Goal: Information Seeking & Learning: Learn about a topic

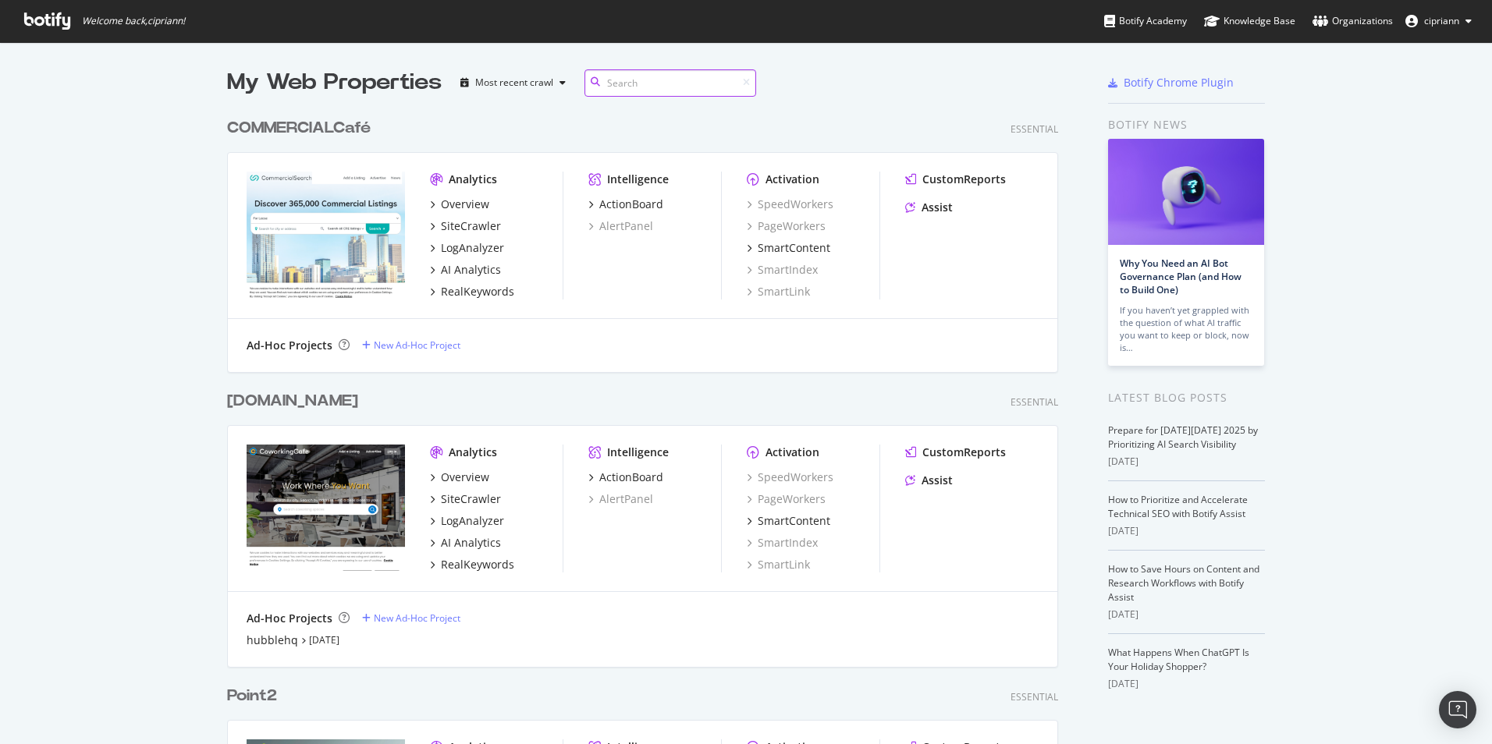
scroll to position [733, 1468]
drag, startPoint x: 420, startPoint y: 161, endPoint x: 513, endPoint y: 288, distance: 156.8
click at [513, 288] on div "Analytics Overview SiteCrawler LogAnalyzer AI Analytics RealKeywords Intelligen…" at bounding box center [642, 236] width 829 height 166
copy div "Analytics Overview SiteCrawler LogAnalyzer AI Analytics RealKeywords"
drag, startPoint x: 473, startPoint y: 271, endPoint x: 527, endPoint y: 271, distance: 53.8
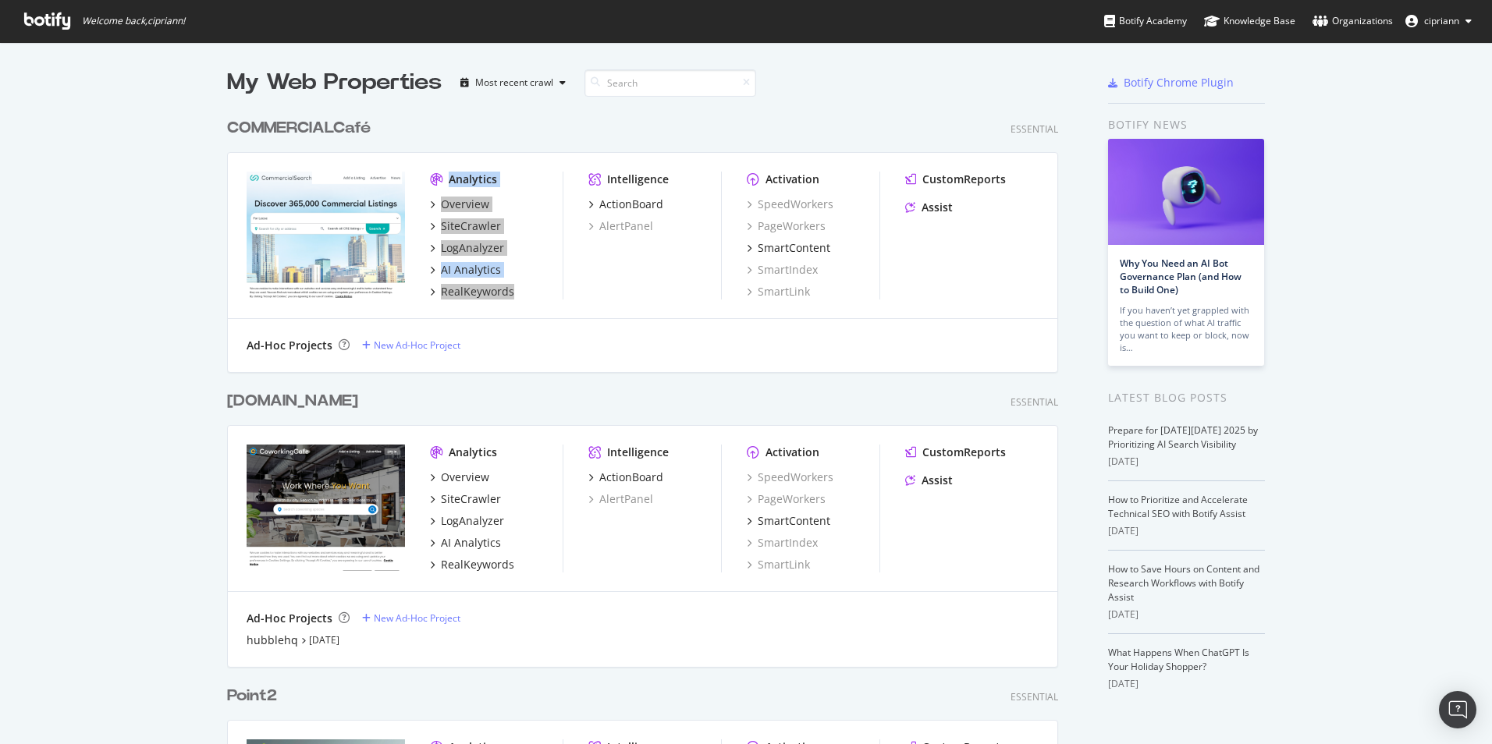
click at [473, 271] on div "AI Analytics" at bounding box center [471, 270] width 60 height 16
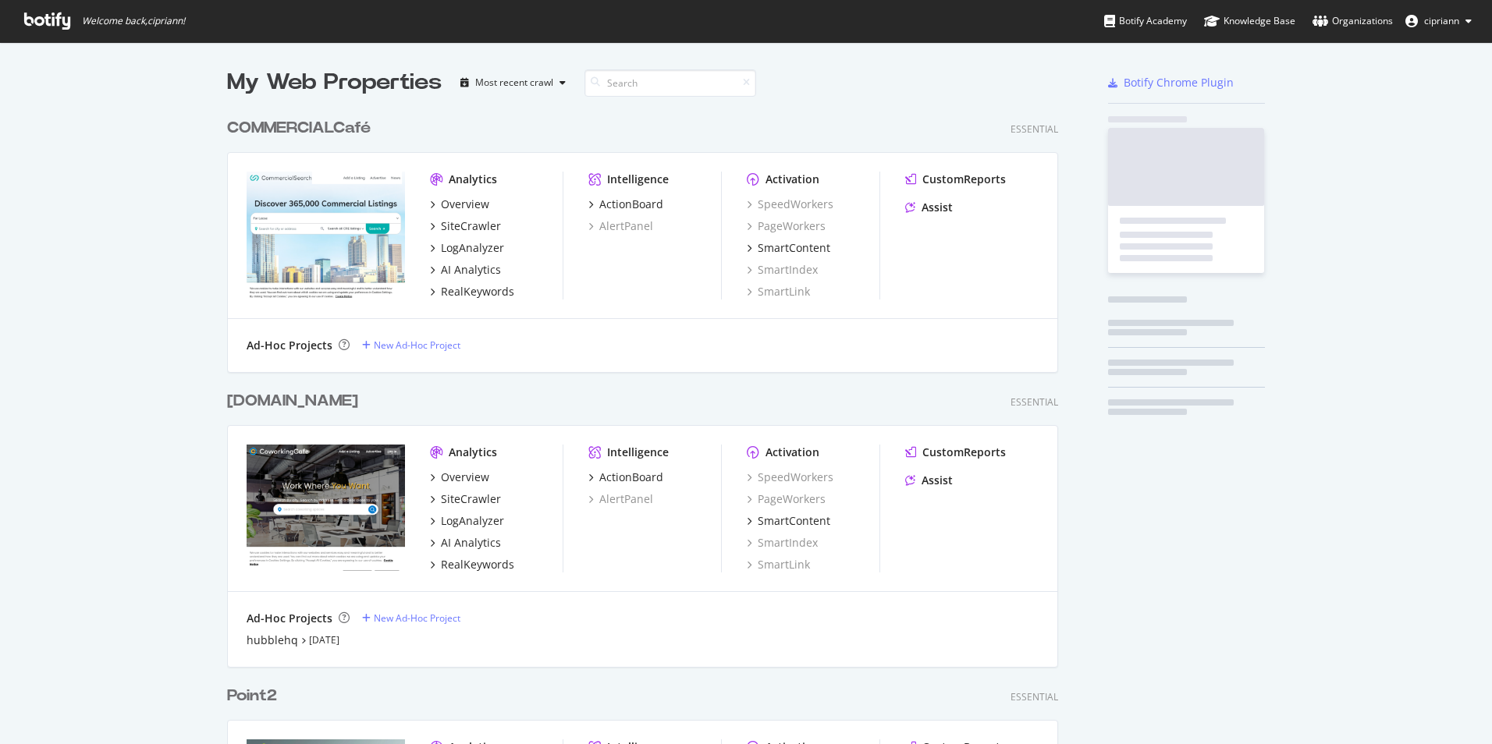
scroll to position [733, 1468]
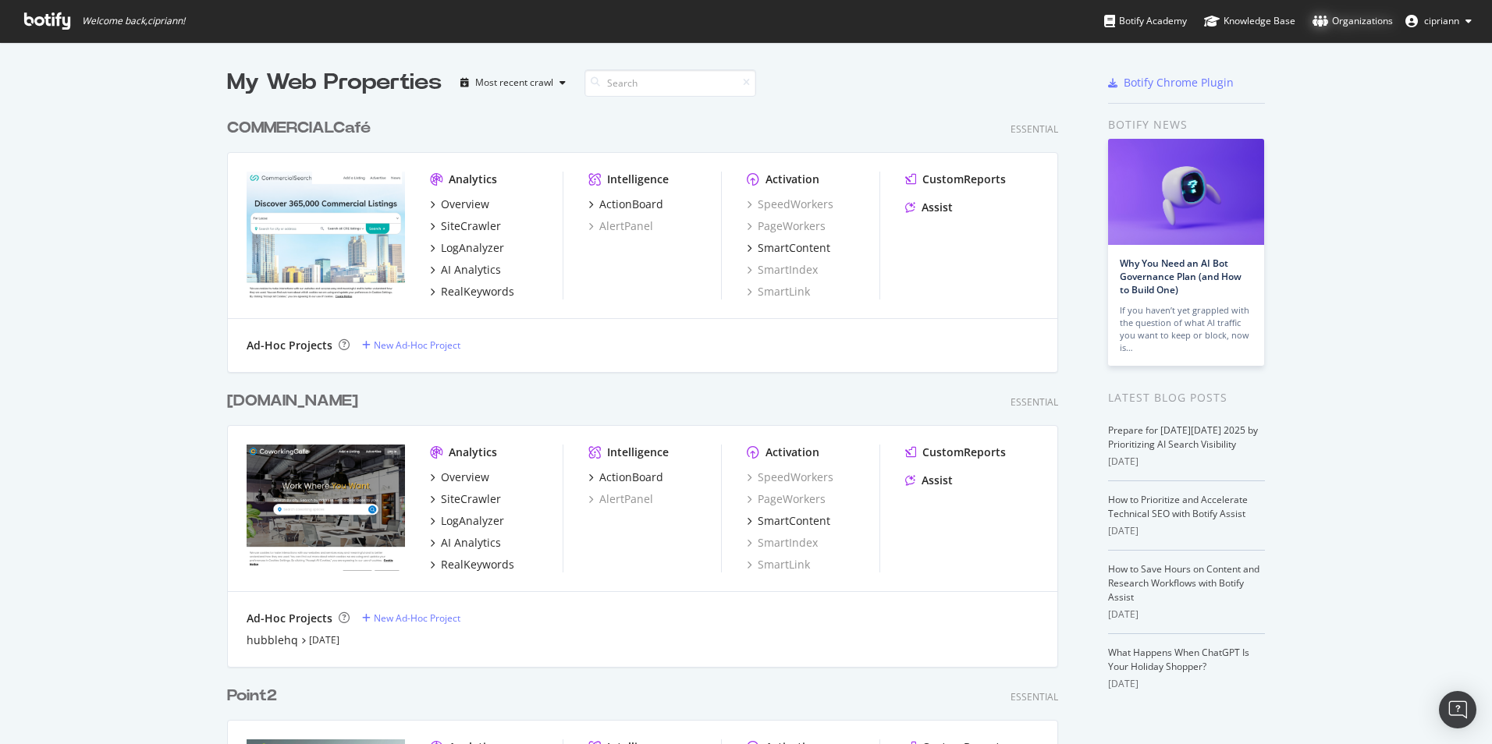
click at [1336, 23] on div "Organizations" at bounding box center [1352, 21] width 80 height 16
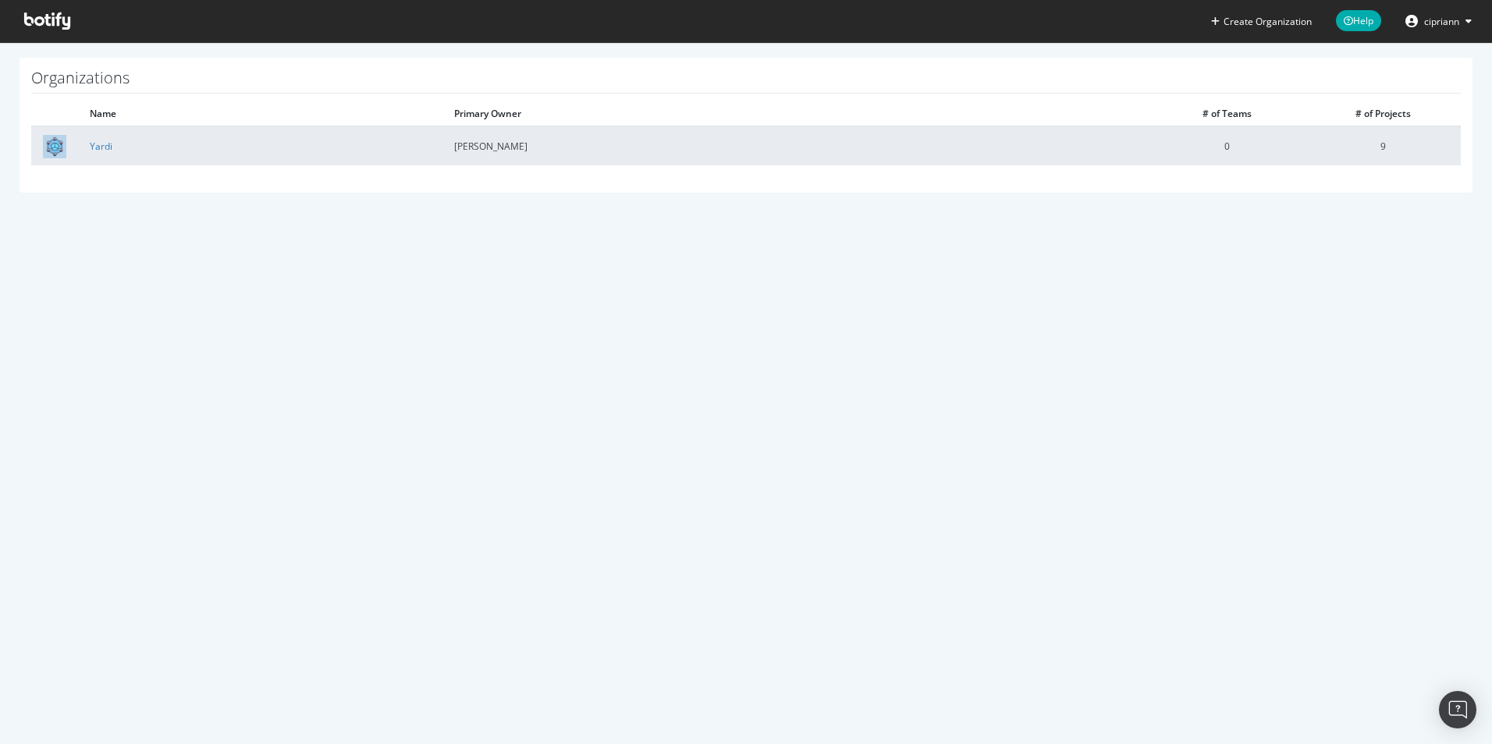
click at [114, 144] on td "Yardi" at bounding box center [260, 145] width 364 height 39
click at [102, 144] on link "Yardi" at bounding box center [101, 146] width 23 height 13
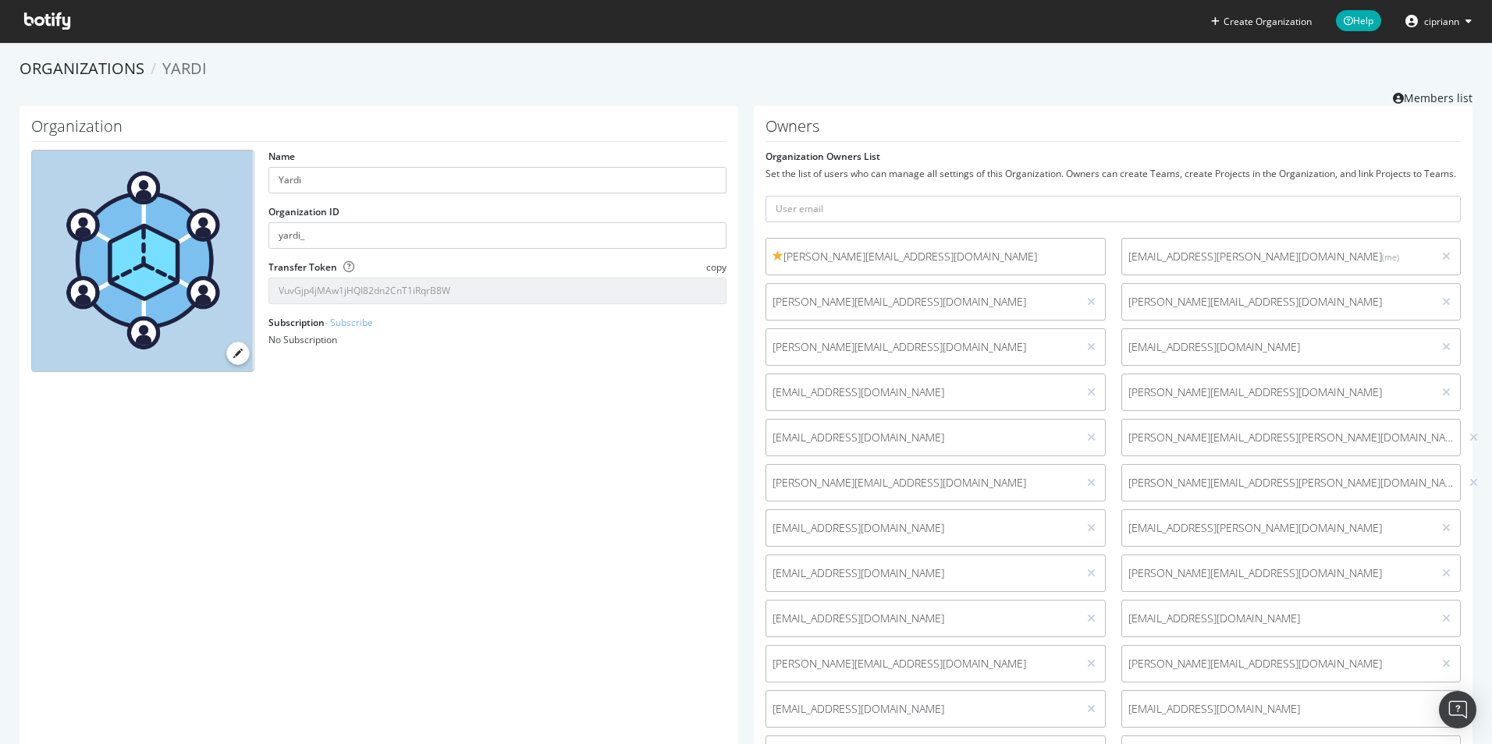
click at [41, 22] on icon at bounding box center [47, 20] width 46 height 17
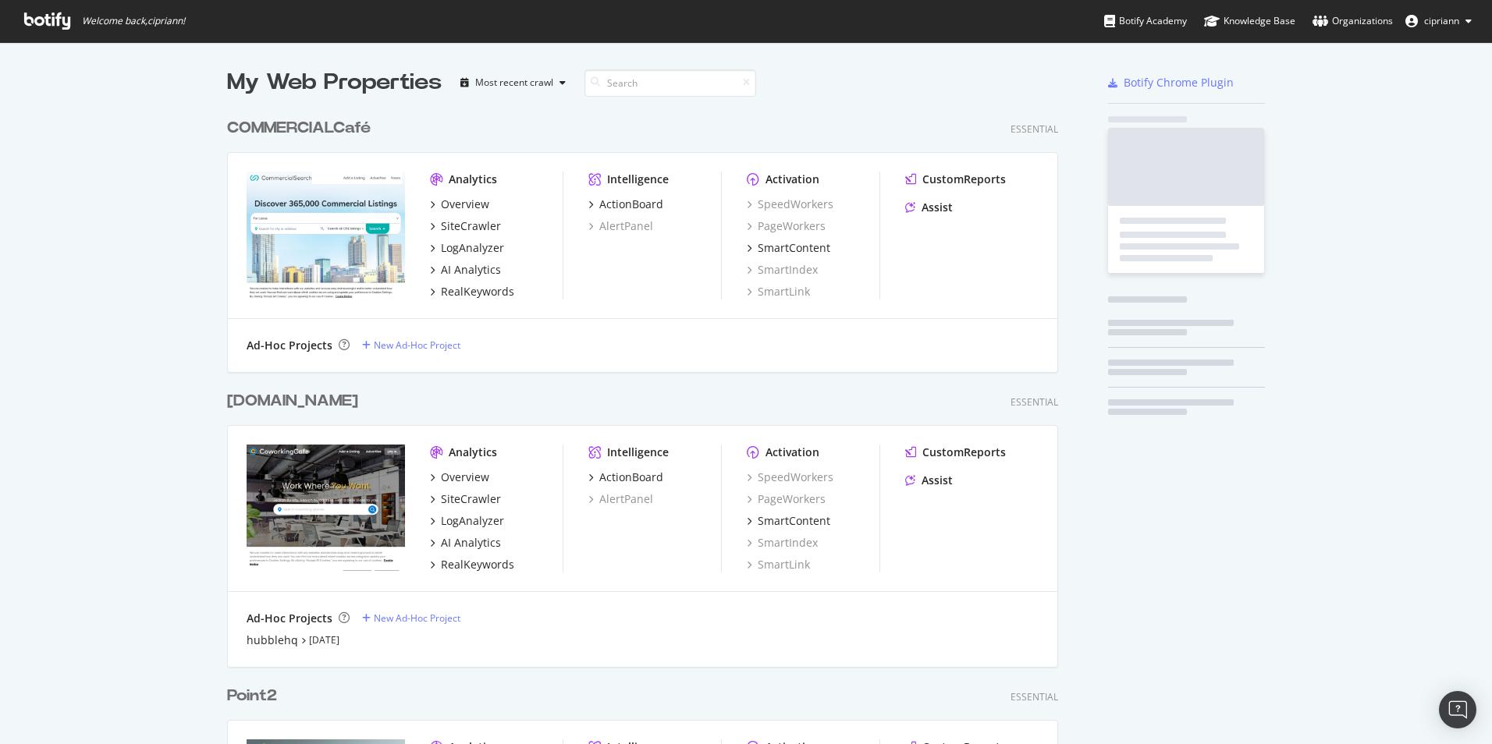
scroll to position [1692, 832]
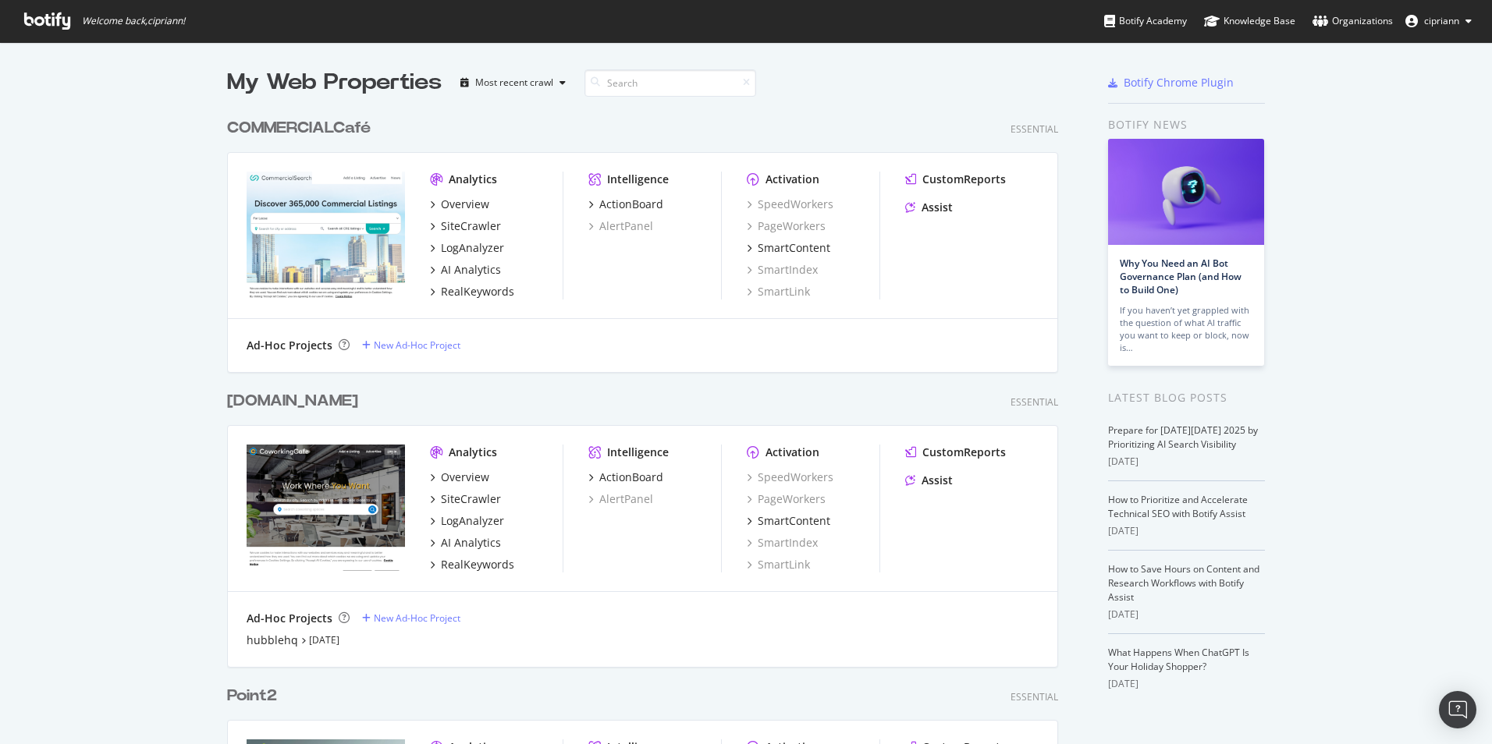
click at [577, 195] on div "Analytics Overview SiteCrawler LogAnalyzer AI Analytics RealKeywords Intelligen…" at bounding box center [642, 236] width 829 height 166
drag, startPoint x: 576, startPoint y: 188, endPoint x: 656, endPoint y: 203, distance: 81.7
click at [656, 203] on div "Analytics Overview SiteCrawler LogAnalyzer AI Analytics RealKeywords Intelligen…" at bounding box center [642, 236] width 829 height 166
copy div "Intelligence ActionBoard"
click at [974, 303] on div "Analytics Overview SiteCrawler LogAnalyzer AI Analytics RealKeywords Intelligen…" at bounding box center [642, 236] width 829 height 166
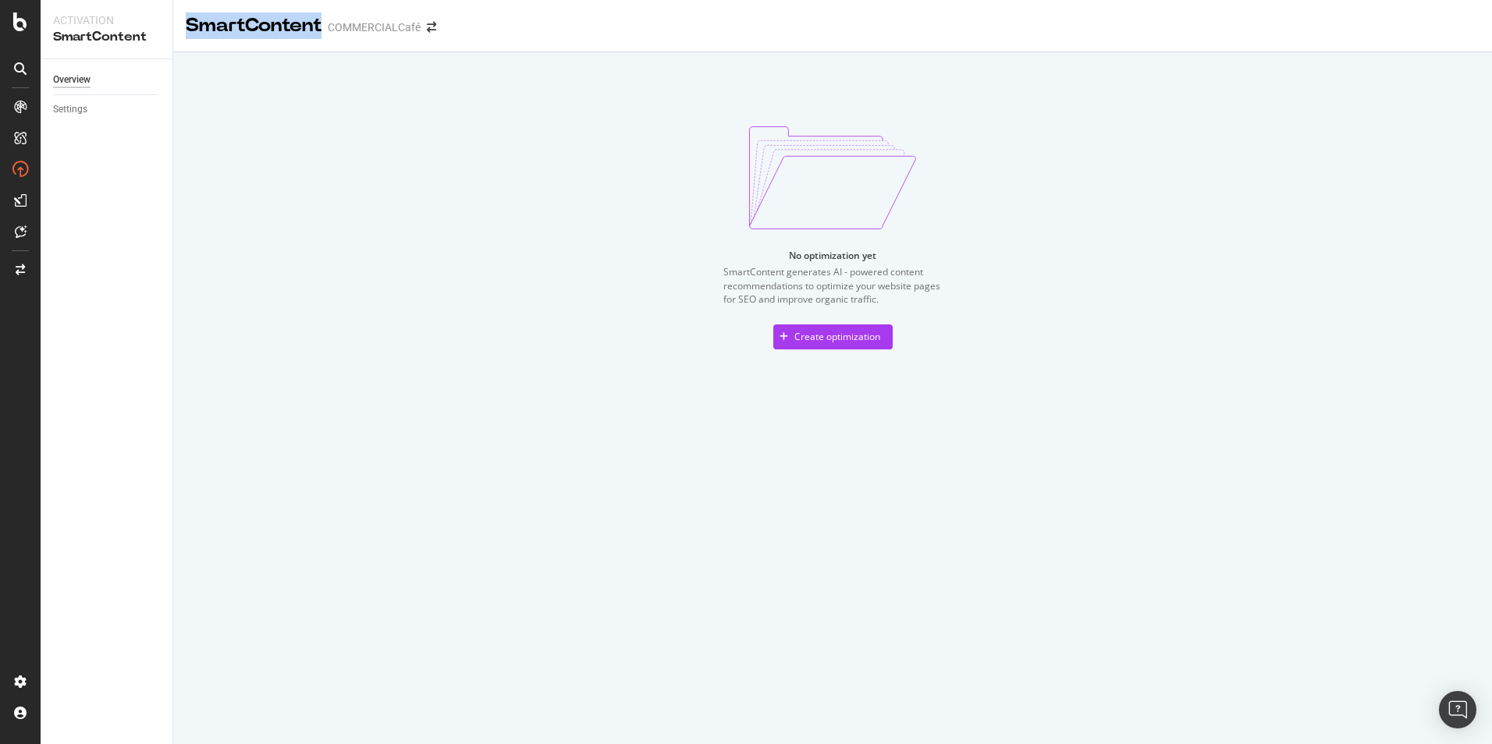
drag, startPoint x: 190, startPoint y: 17, endPoint x: 322, endPoint y: 30, distance: 132.4
click at [321, 30] on div "SmartContent" at bounding box center [254, 25] width 136 height 27
copy div "SmartContent"
